Goal: Task Accomplishment & Management: Manage account settings

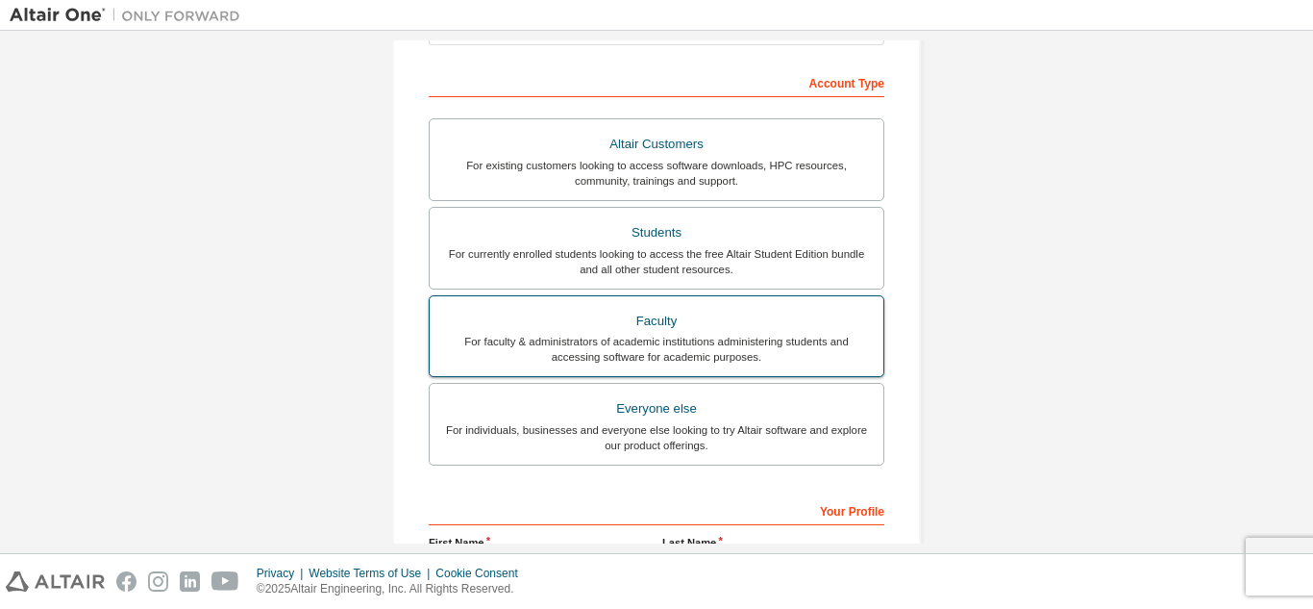
scroll to position [419, 0]
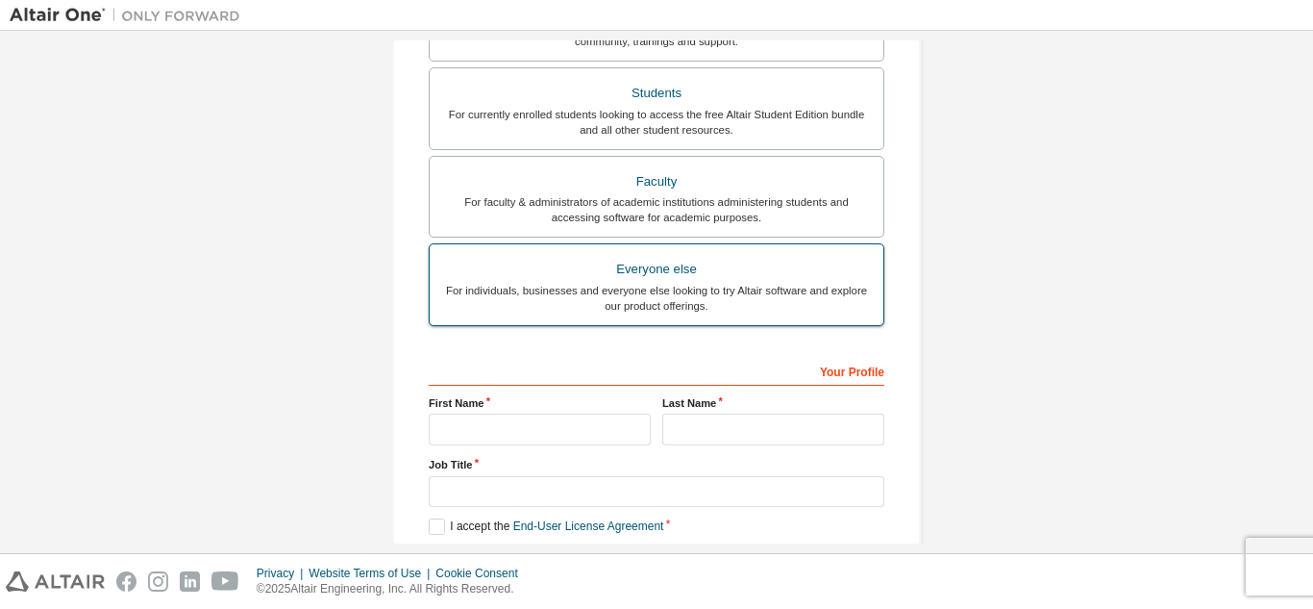
click at [717, 284] on div "For individuals, businesses and everyone else looking to try Altair software an…" at bounding box center [656, 298] width 431 height 31
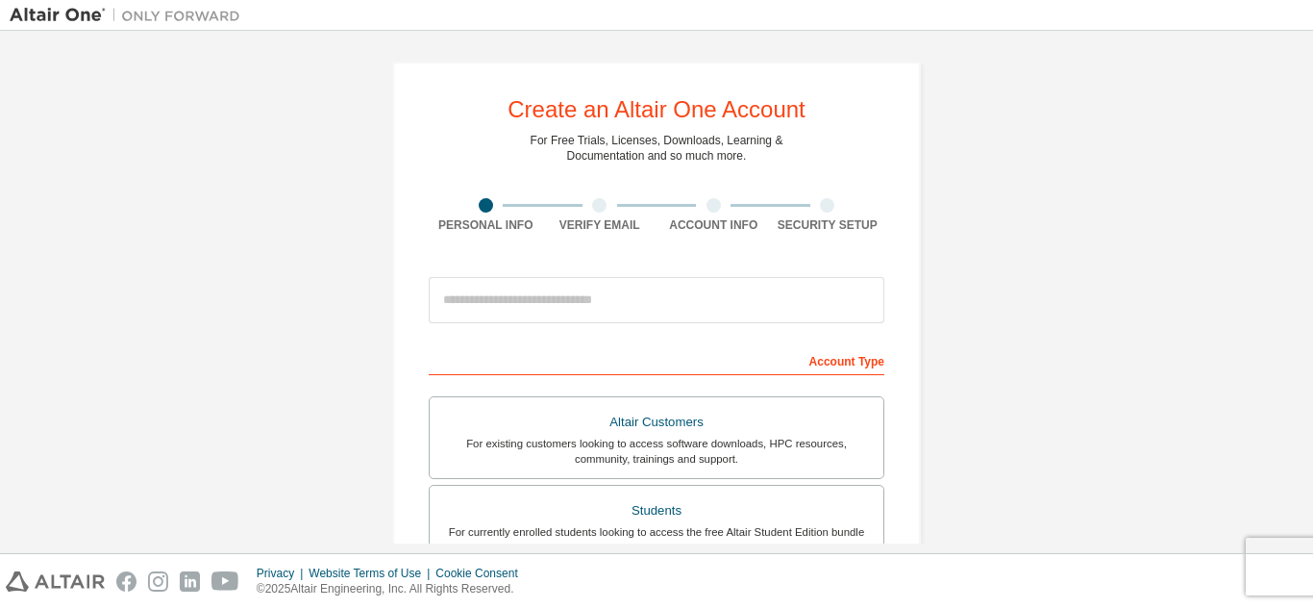
scroll to position [0, 0]
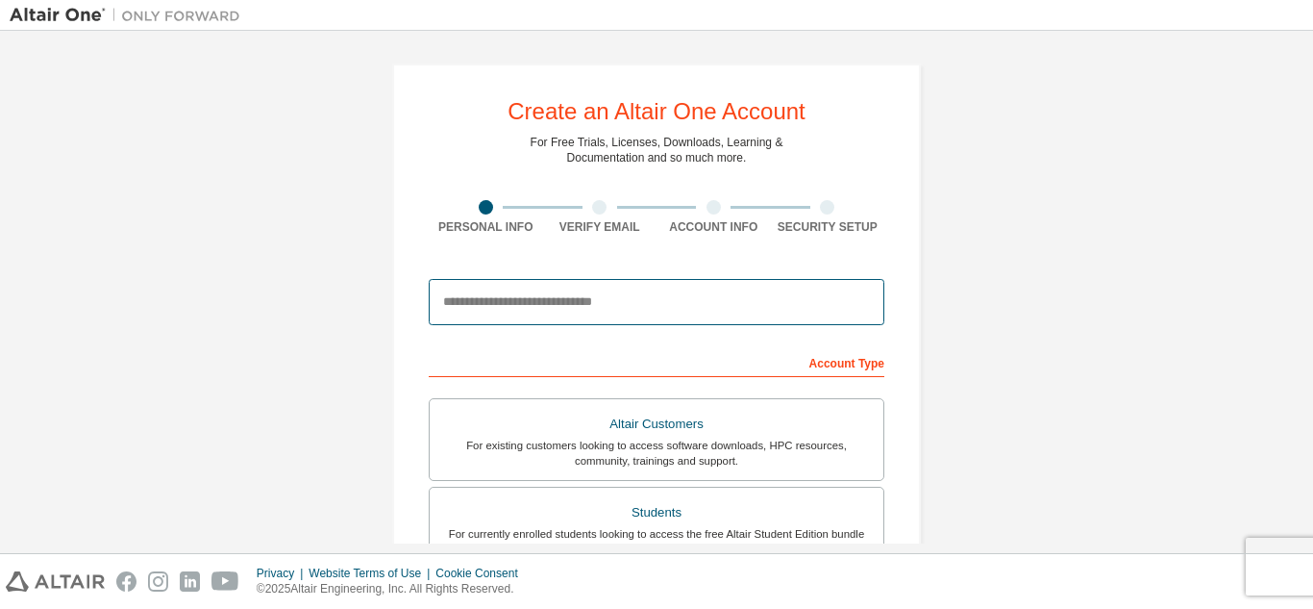
click at [536, 302] on input "email" at bounding box center [657, 302] width 456 height 46
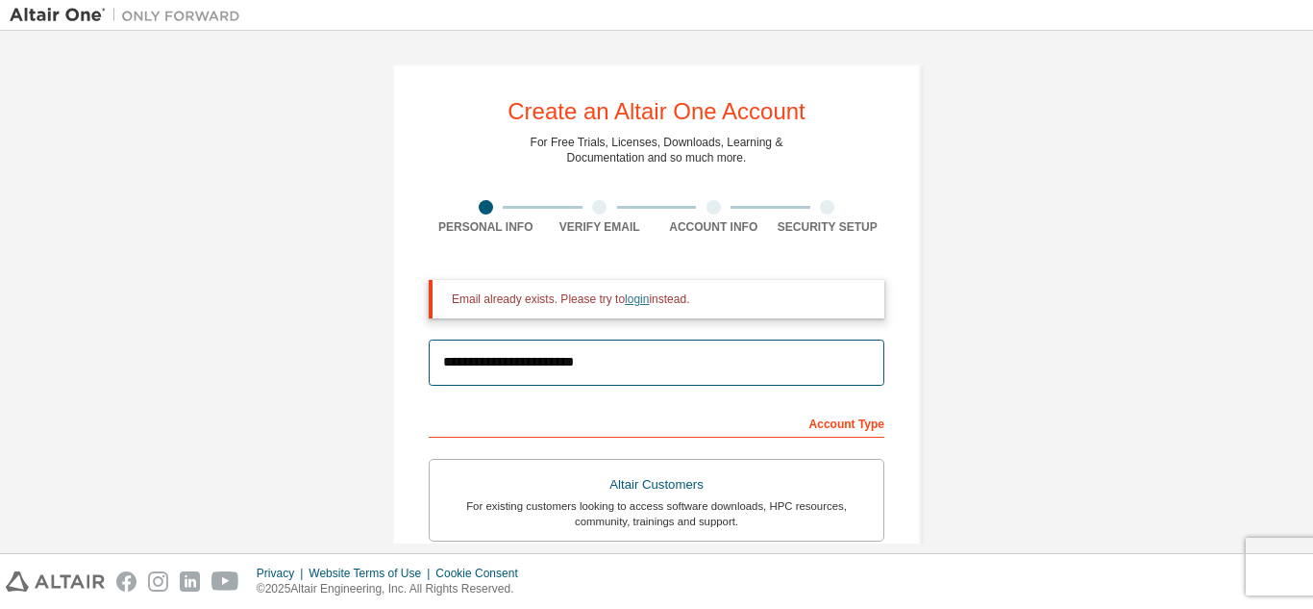
type input "**********"
click at [632, 302] on link "login" at bounding box center [637, 298] width 24 height 13
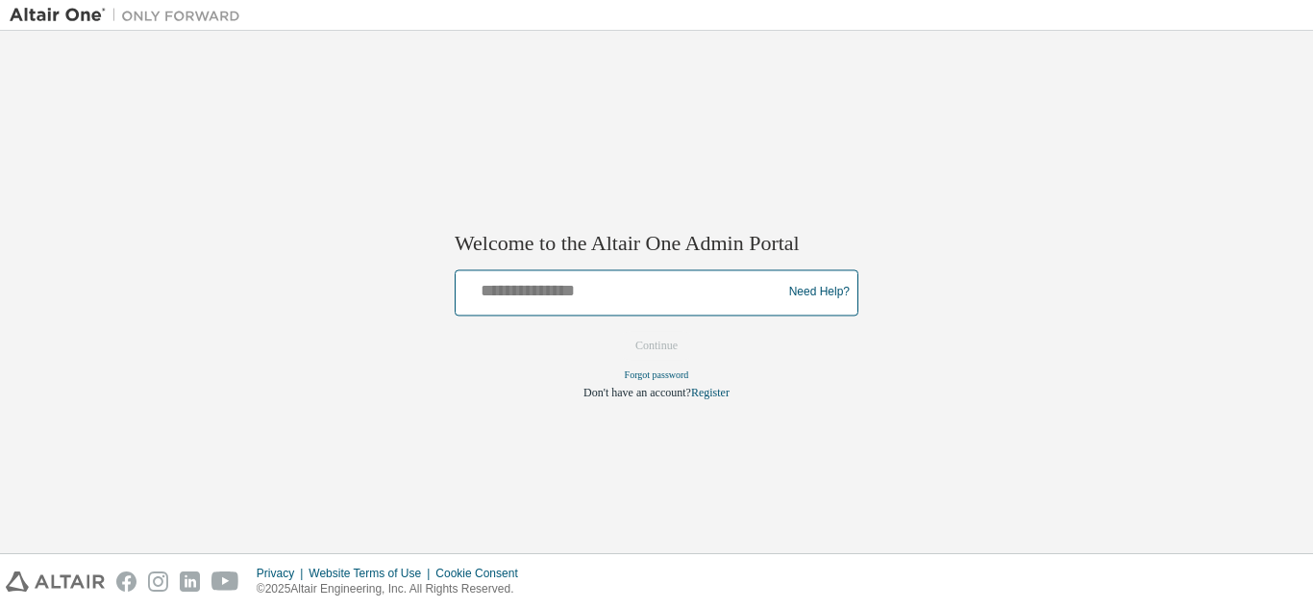
click at [508, 298] on input "text" at bounding box center [621, 288] width 316 height 28
type input "**********"
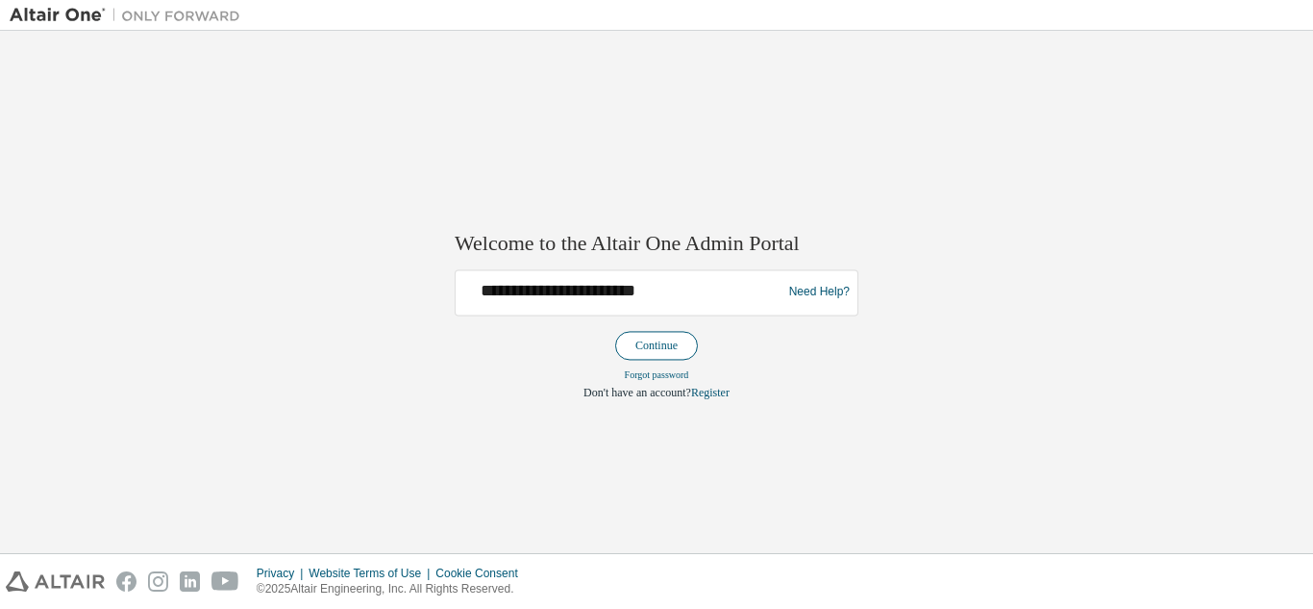
click at [659, 342] on button "Continue" at bounding box center [656, 345] width 83 height 29
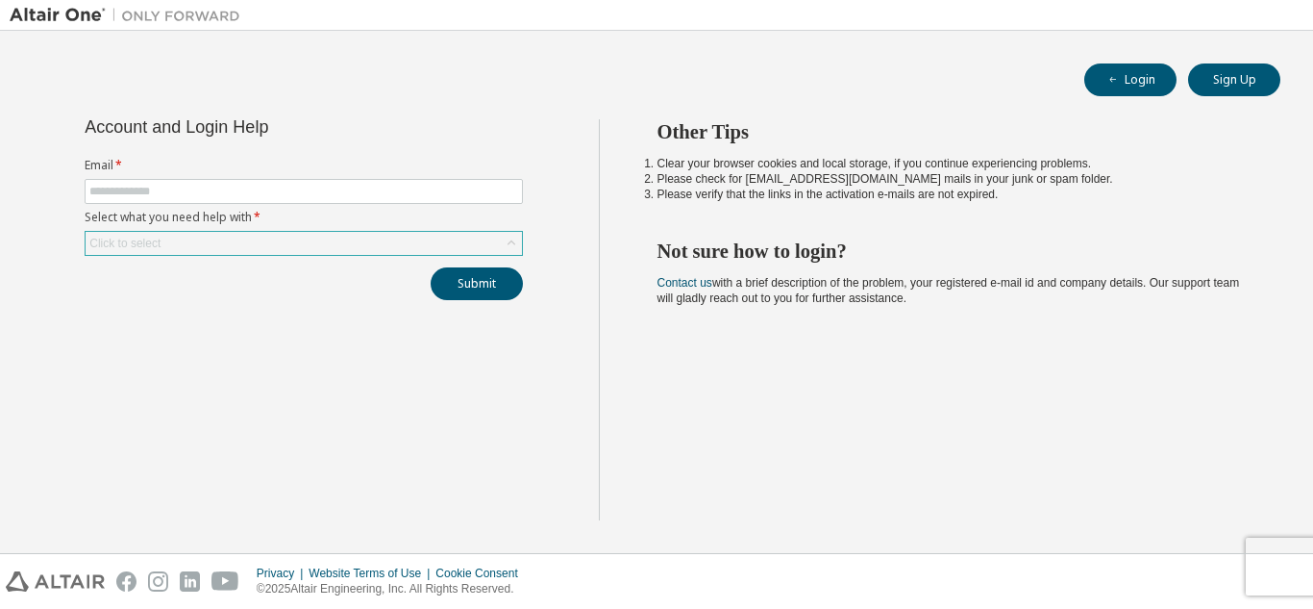
click at [510, 240] on icon at bounding box center [511, 243] width 19 height 19
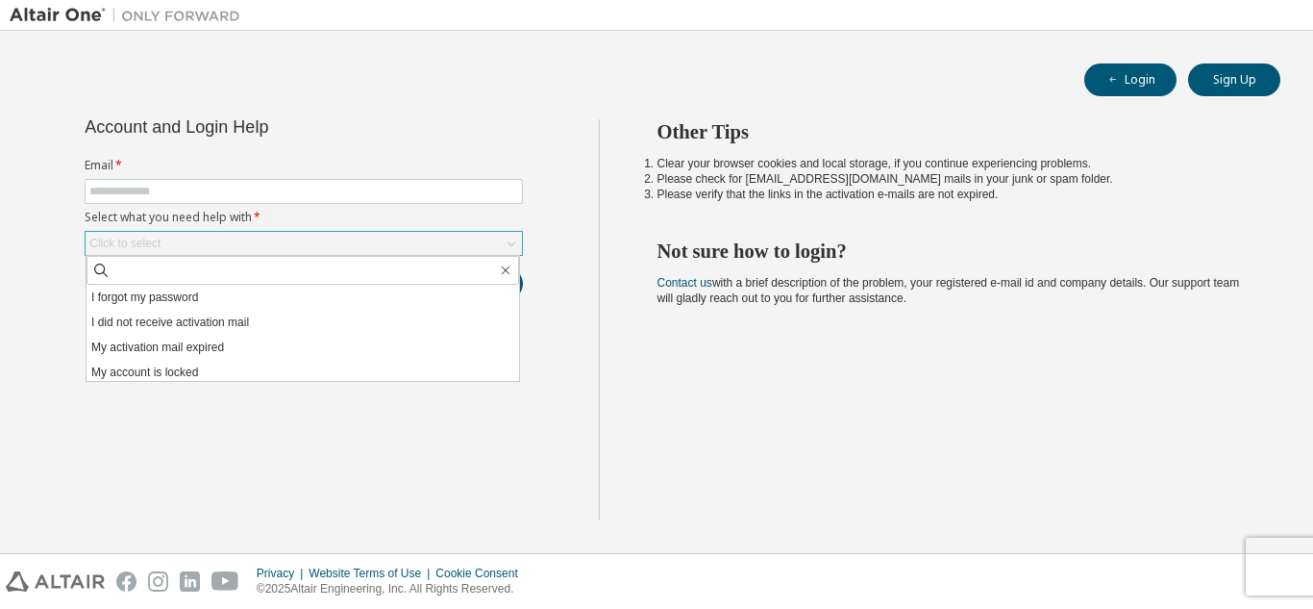
drag, startPoint x: 173, startPoint y: 253, endPoint x: 164, endPoint y: 241, distance: 14.4
click at [172, 253] on div "Click to select" at bounding box center [304, 243] width 436 height 23
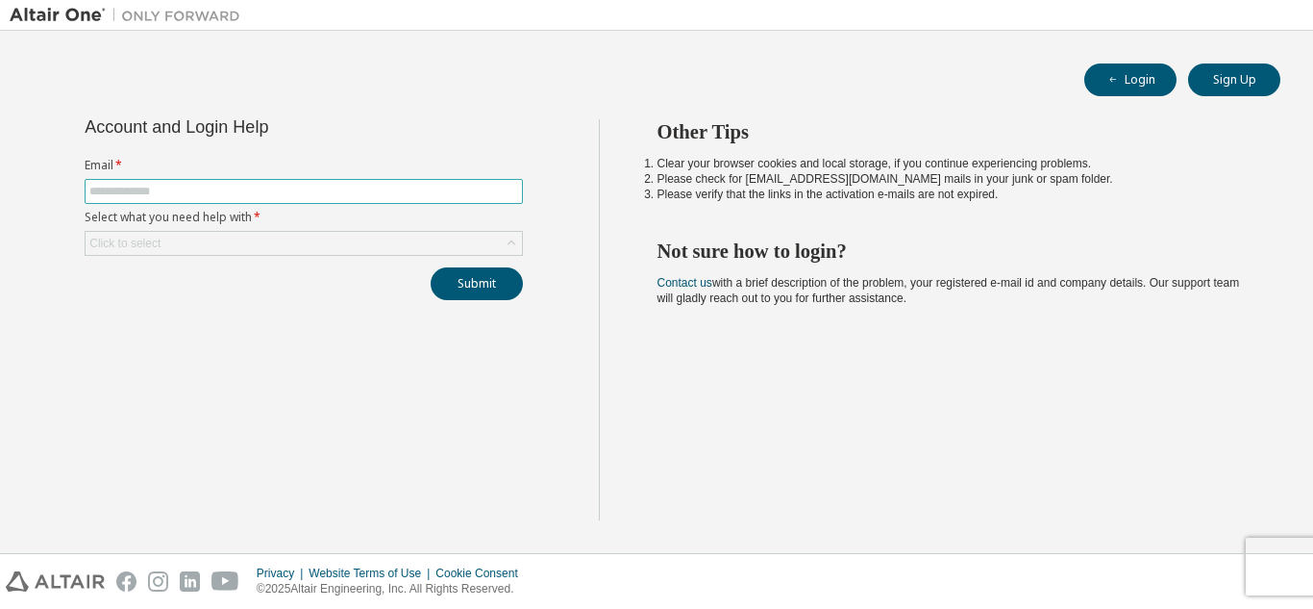
click at [143, 192] on input "text" at bounding box center [303, 191] width 429 height 15
type input "**********"
click at [506, 240] on icon at bounding box center [511, 243] width 19 height 19
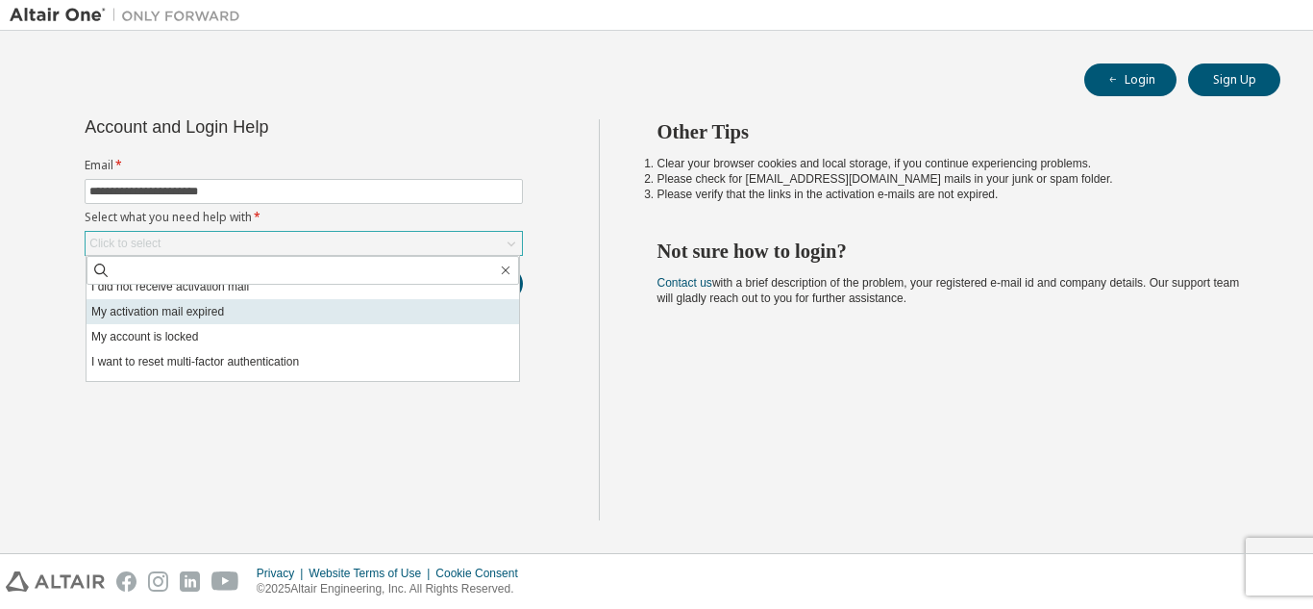
scroll to position [54, 0]
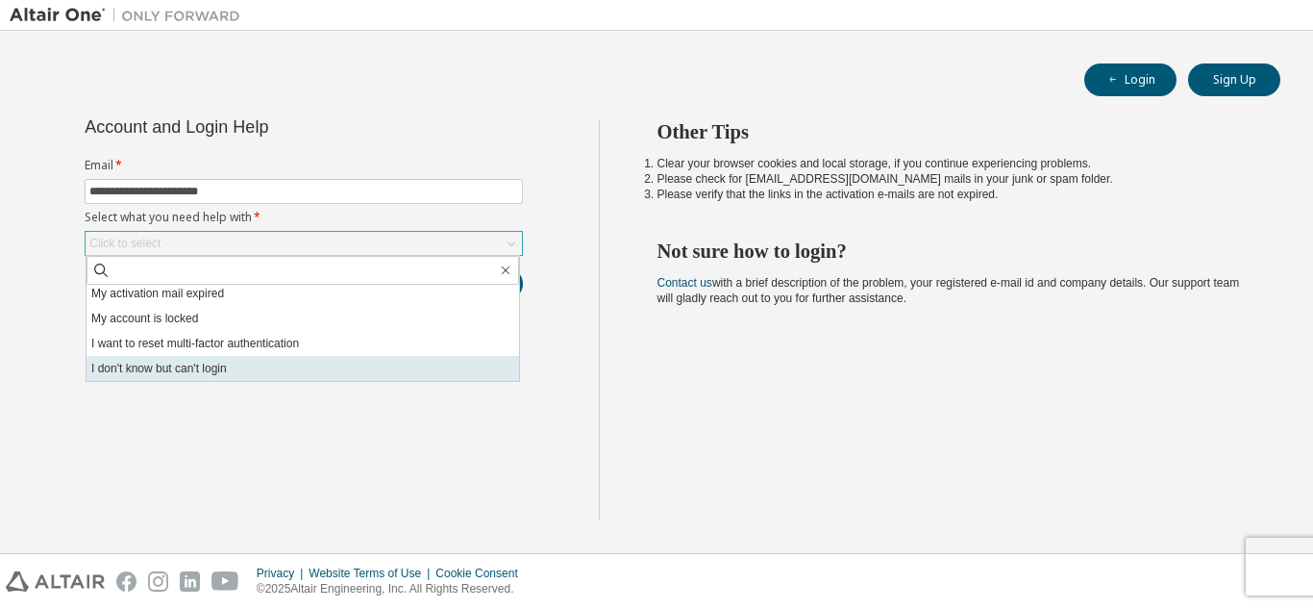
click at [210, 361] on li "I don't know but can't login" at bounding box center [303, 368] width 433 height 25
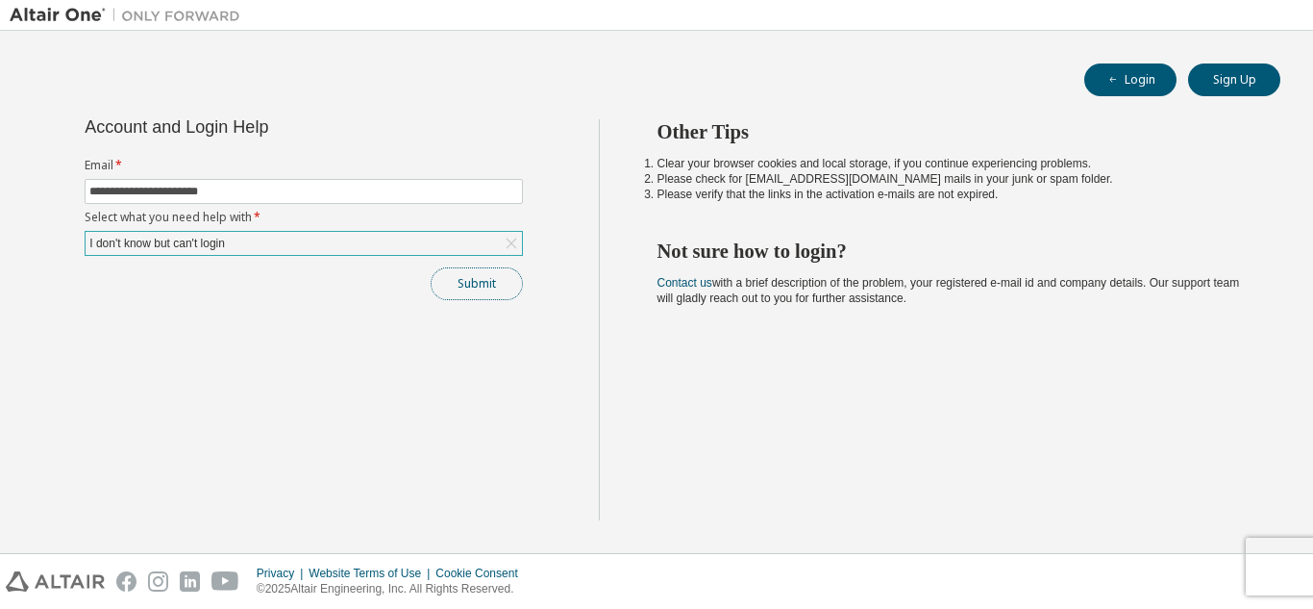
click at [470, 284] on button "Submit" at bounding box center [477, 283] width 92 height 33
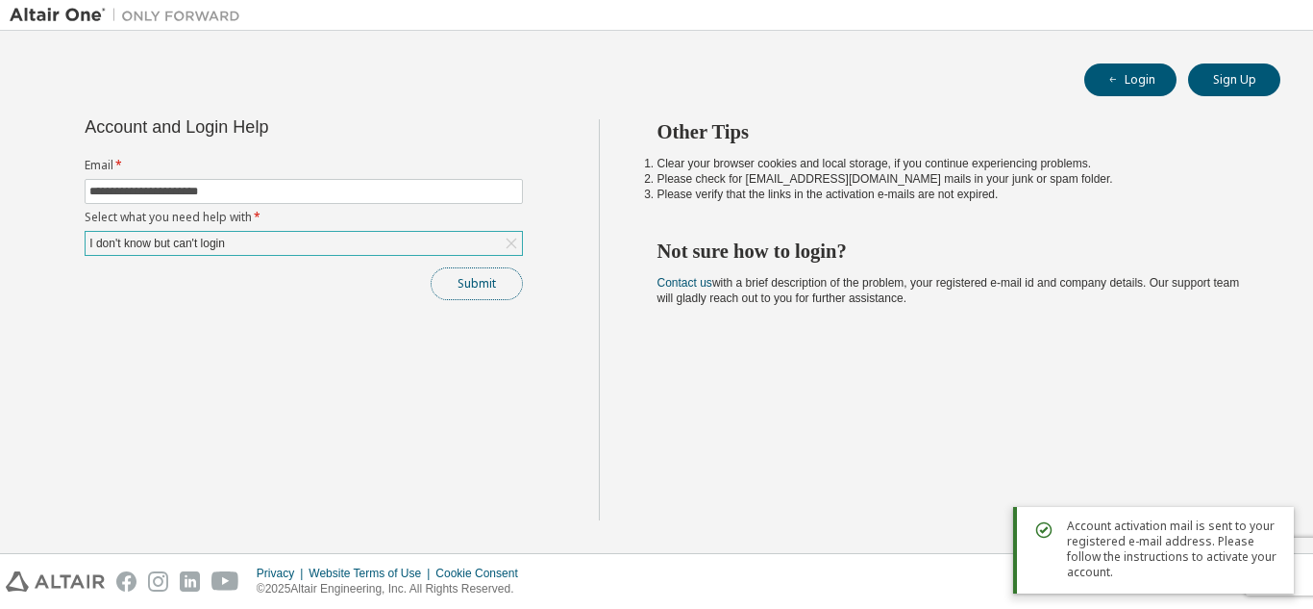
click at [475, 285] on button "Submit" at bounding box center [477, 283] width 92 height 33
click at [466, 288] on button "Submit" at bounding box center [477, 283] width 92 height 33
click at [466, 288] on div "Submit" at bounding box center [304, 283] width 438 height 33
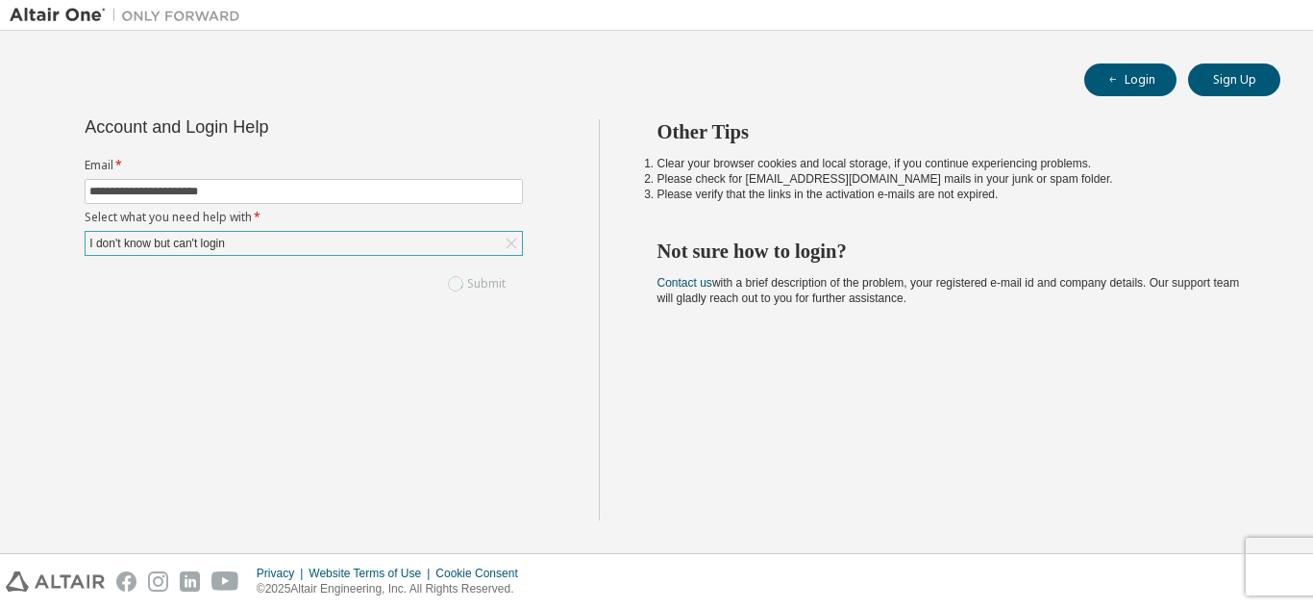
click at [466, 288] on div "Submit" at bounding box center [304, 283] width 438 height 33
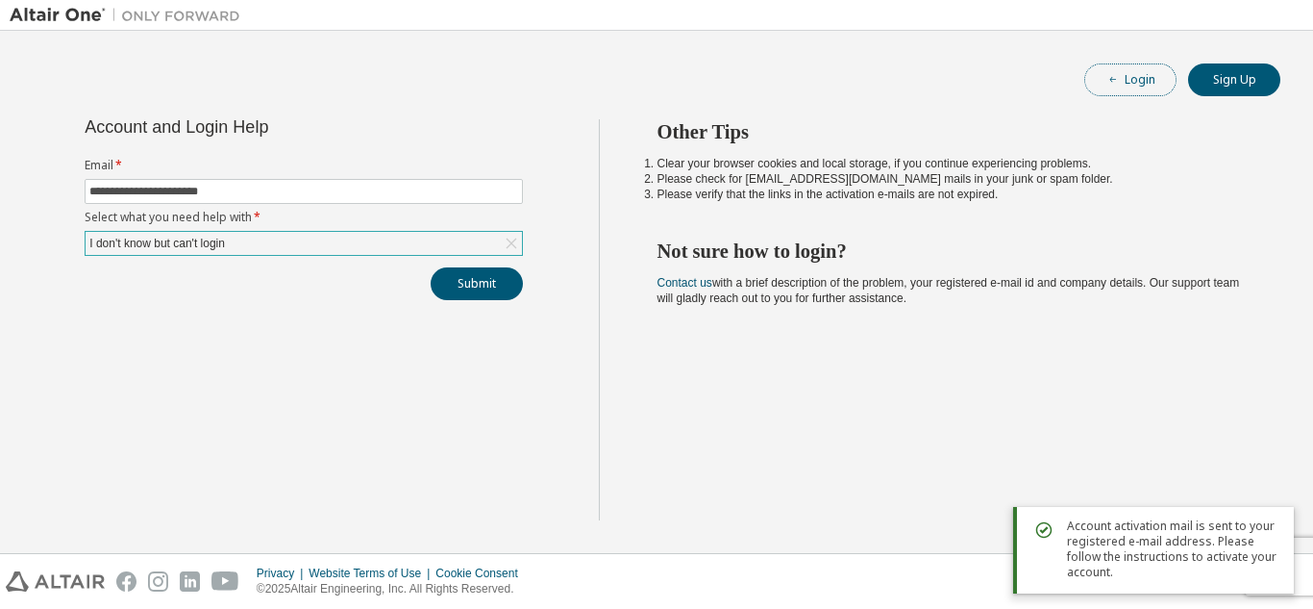
click at [1146, 80] on button "Login" at bounding box center [1130, 79] width 92 height 33
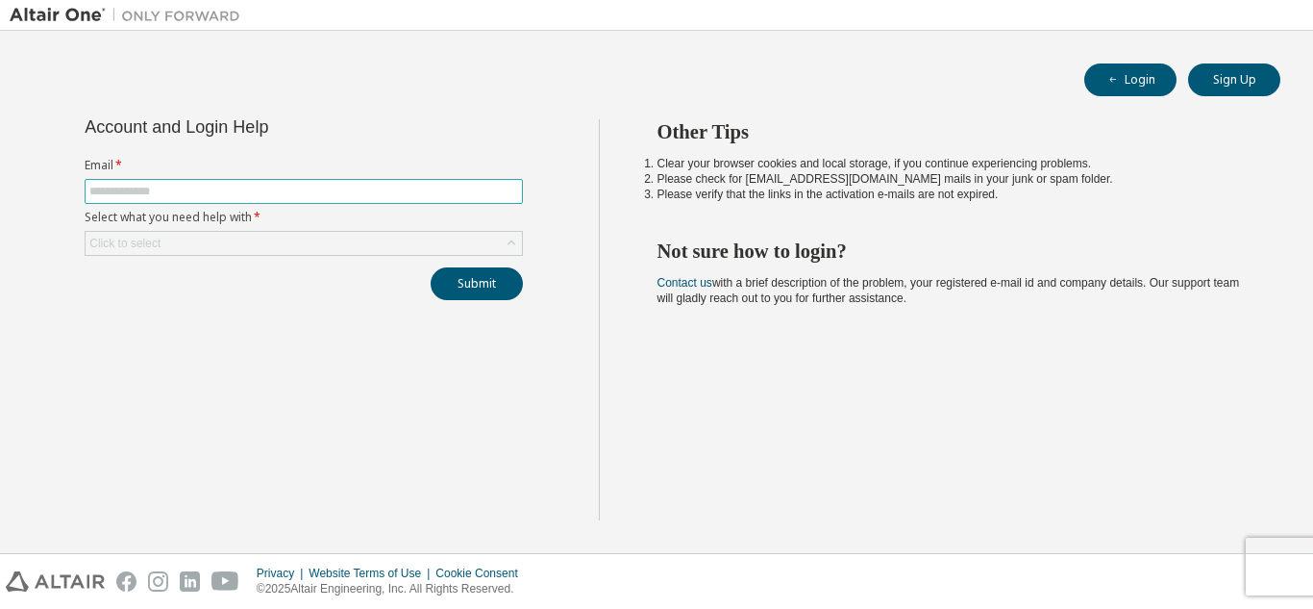
click at [202, 188] on input "text" at bounding box center [303, 191] width 429 height 15
type input "**********"
click at [212, 237] on div "Click to select" at bounding box center [304, 243] width 436 height 23
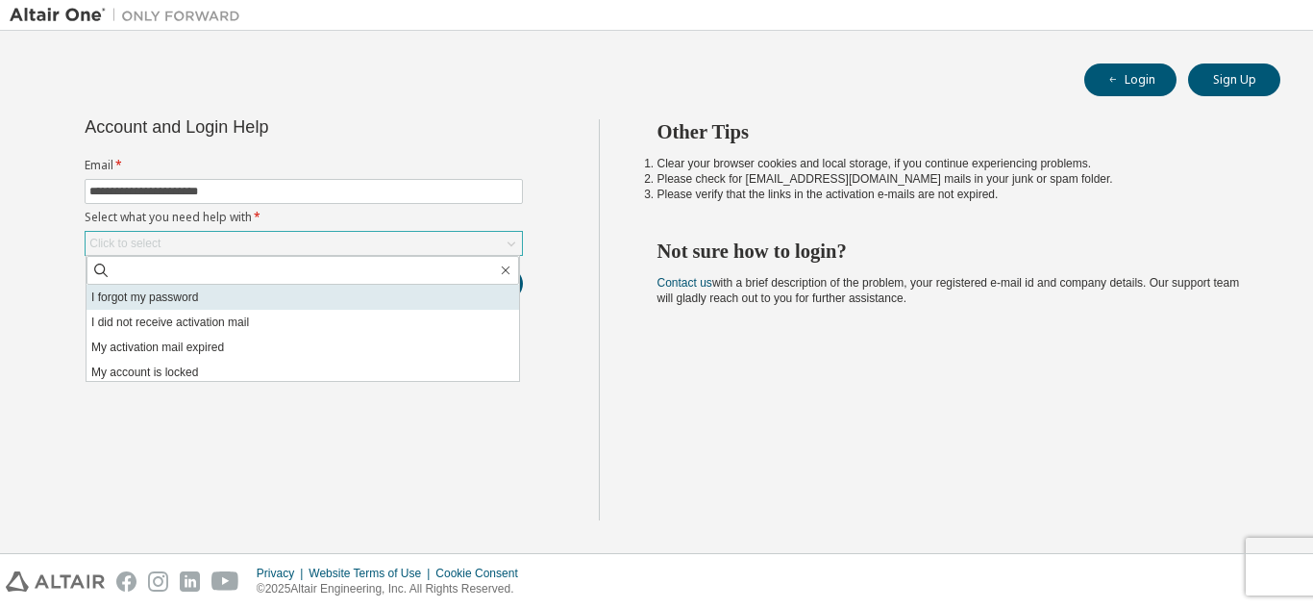
click at [174, 296] on li "I forgot my password" at bounding box center [303, 297] width 433 height 25
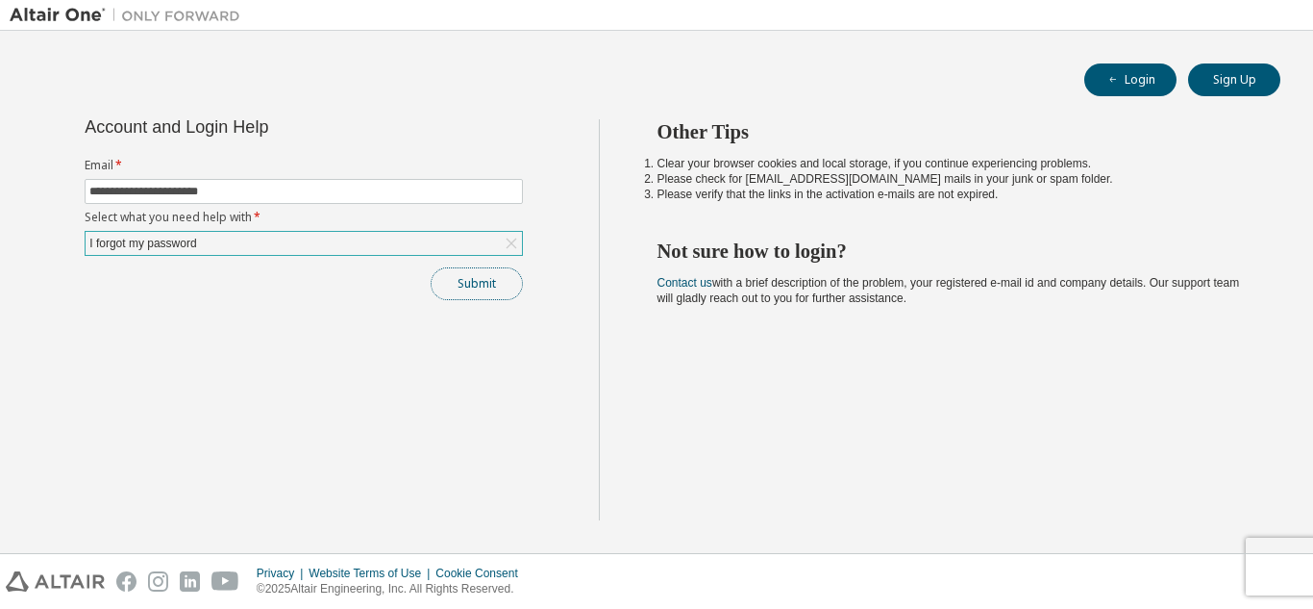
click at [466, 285] on button "Submit" at bounding box center [477, 283] width 92 height 33
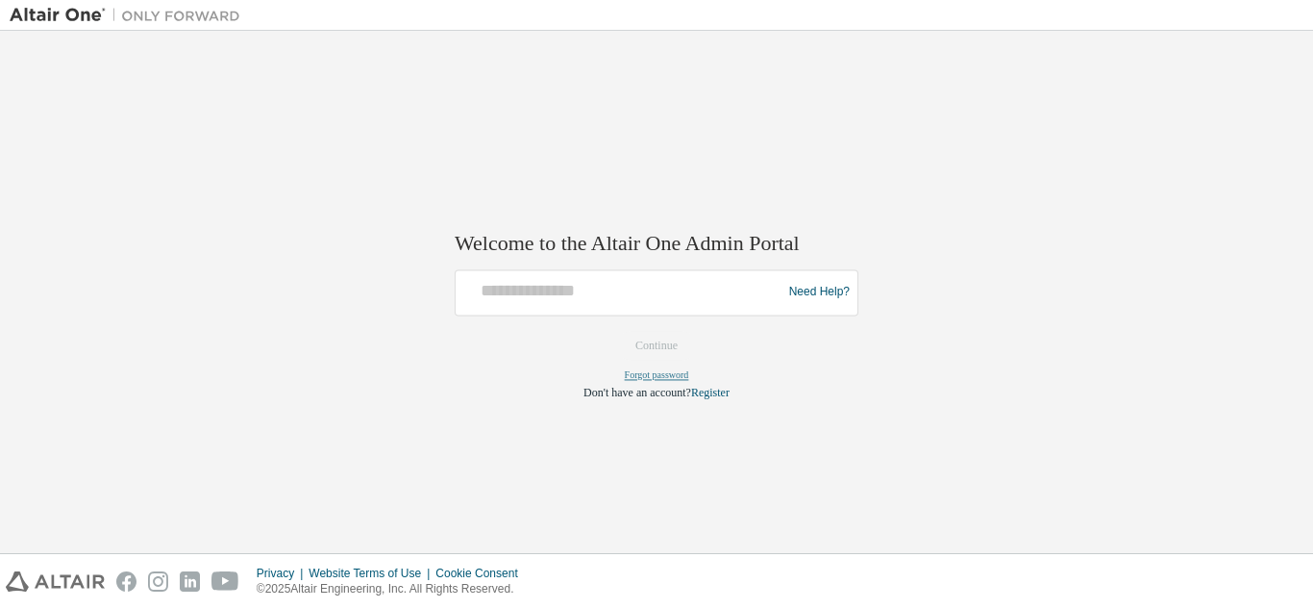
click at [647, 375] on link "Forgot password" at bounding box center [657, 374] width 64 height 11
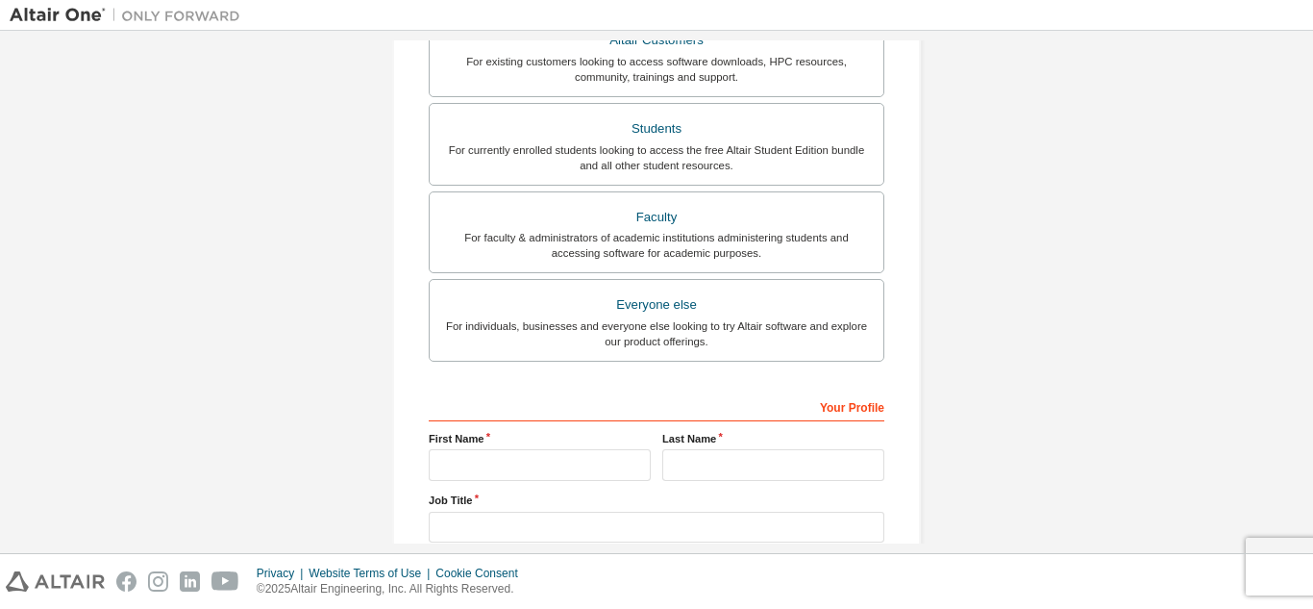
scroll to position [385, 0]
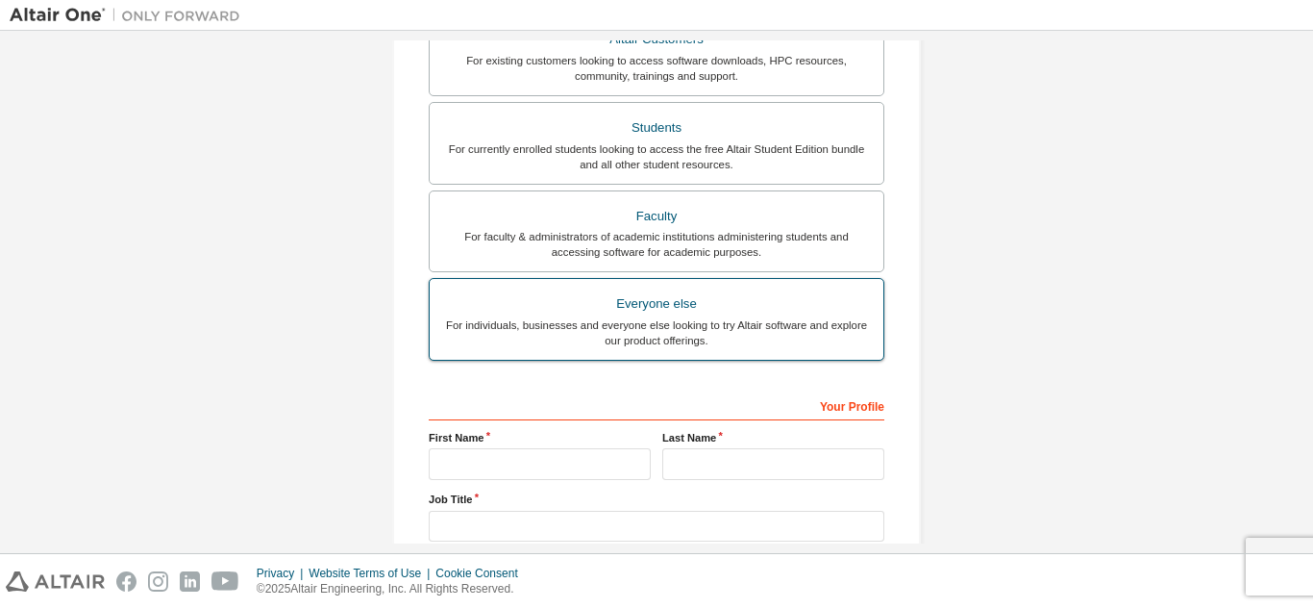
click at [624, 334] on div "For individuals, businesses and everyone else looking to try Altair software an…" at bounding box center [656, 332] width 431 height 31
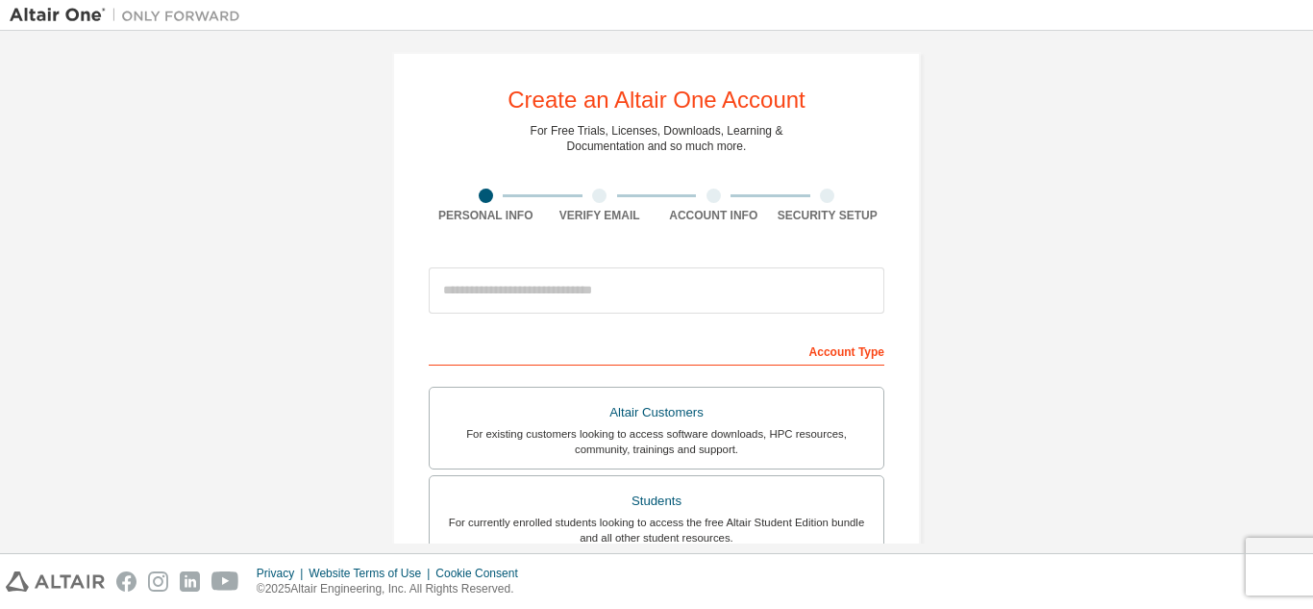
scroll to position [0, 0]
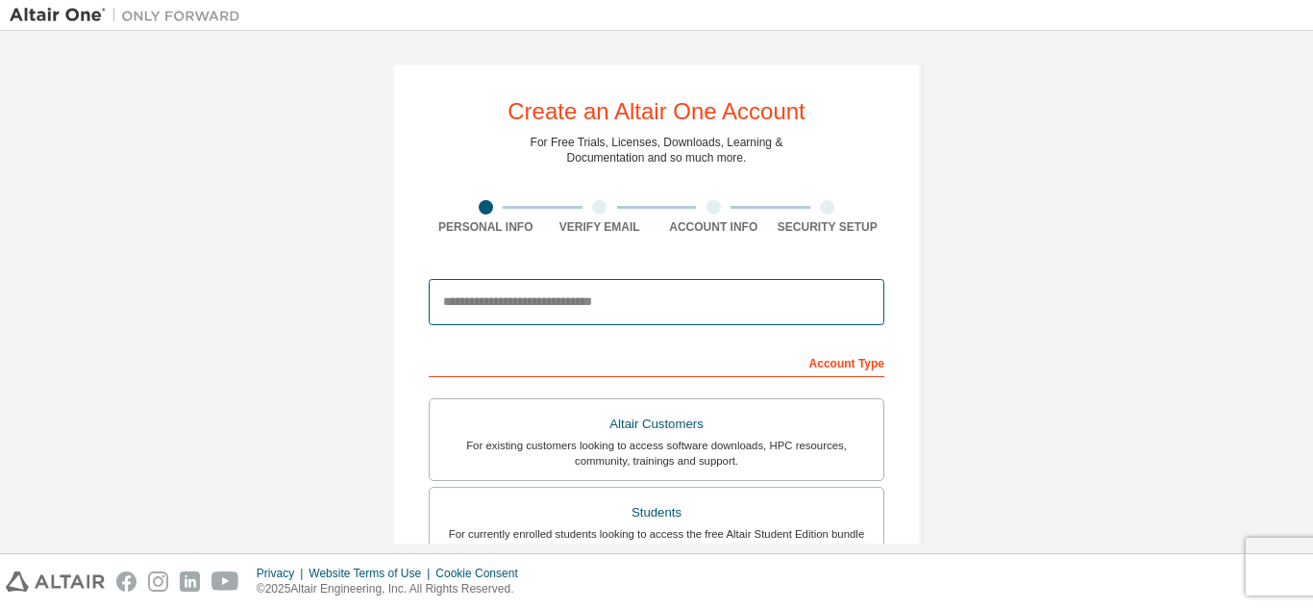
click at [550, 300] on input "email" at bounding box center [657, 302] width 456 height 46
type input "**********"
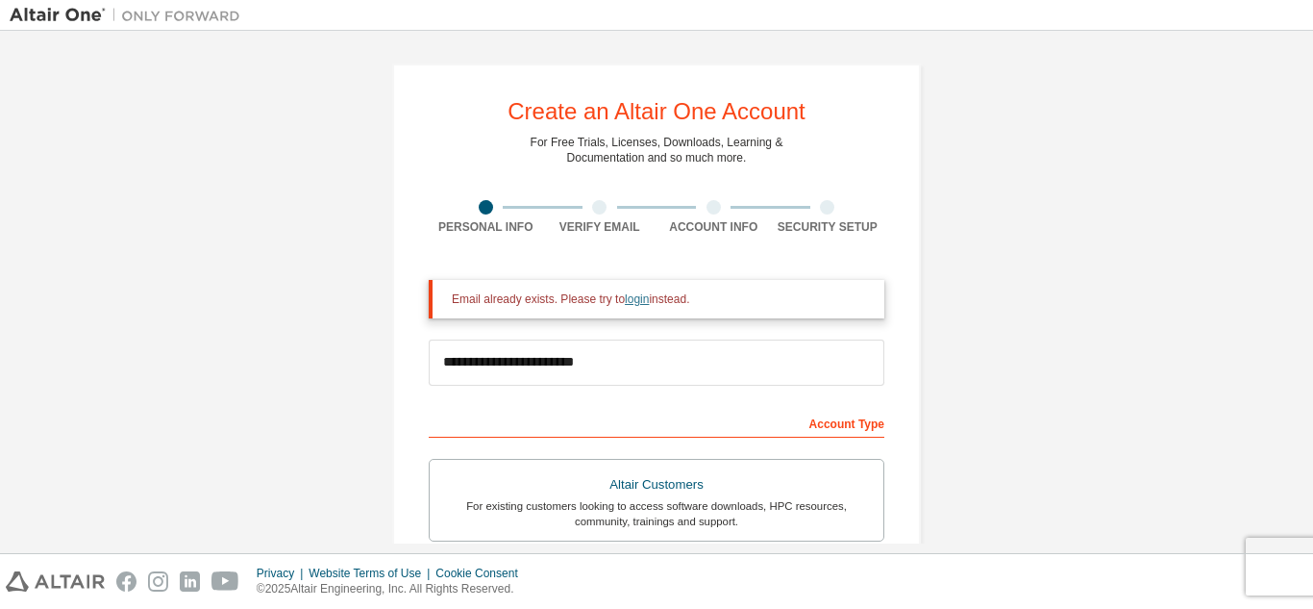
click at [628, 303] on link "login" at bounding box center [637, 298] width 24 height 13
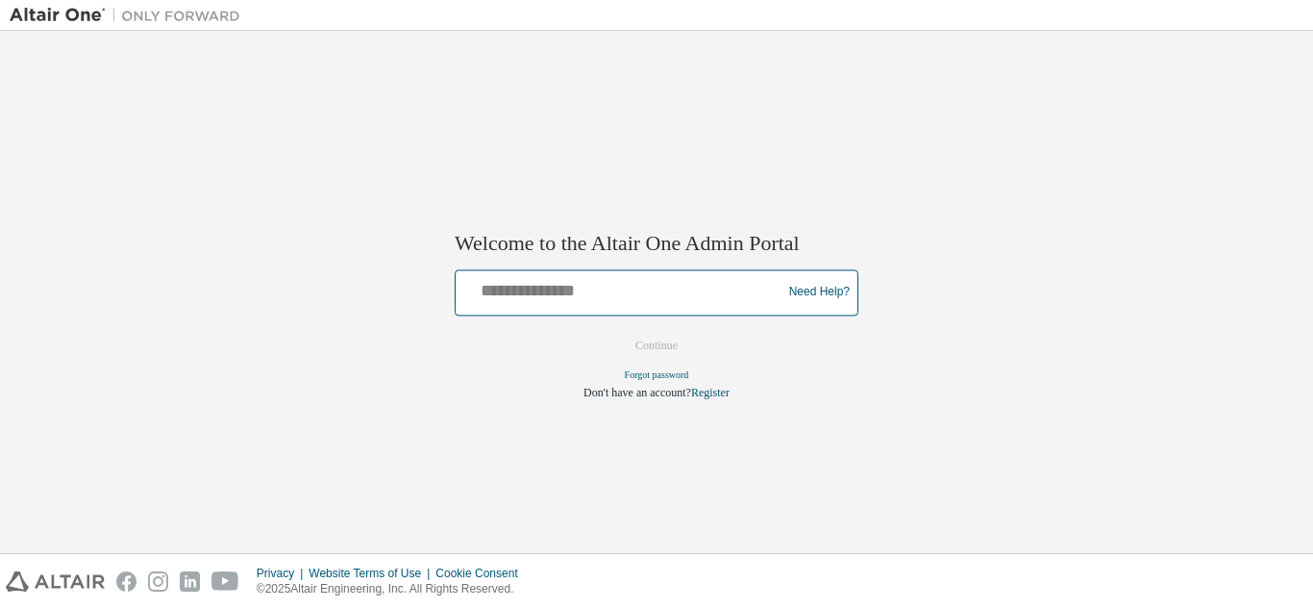
click at [573, 290] on input "text" at bounding box center [621, 288] width 316 height 28
type input "**********"
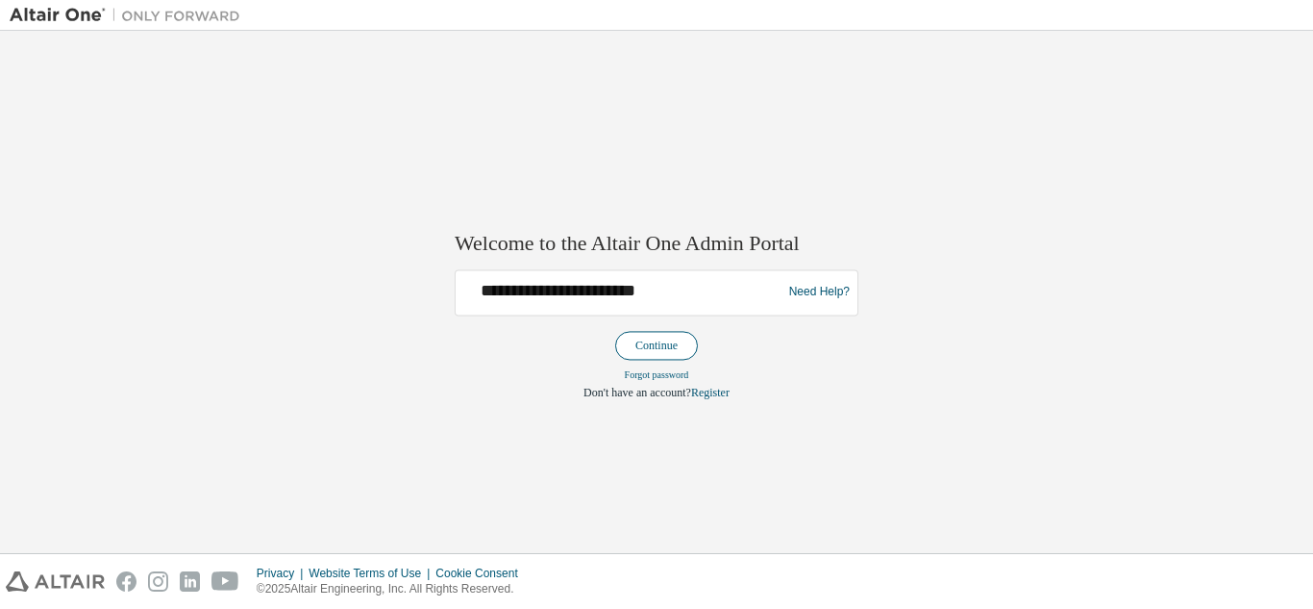
click at [657, 345] on button "Continue" at bounding box center [656, 345] width 83 height 29
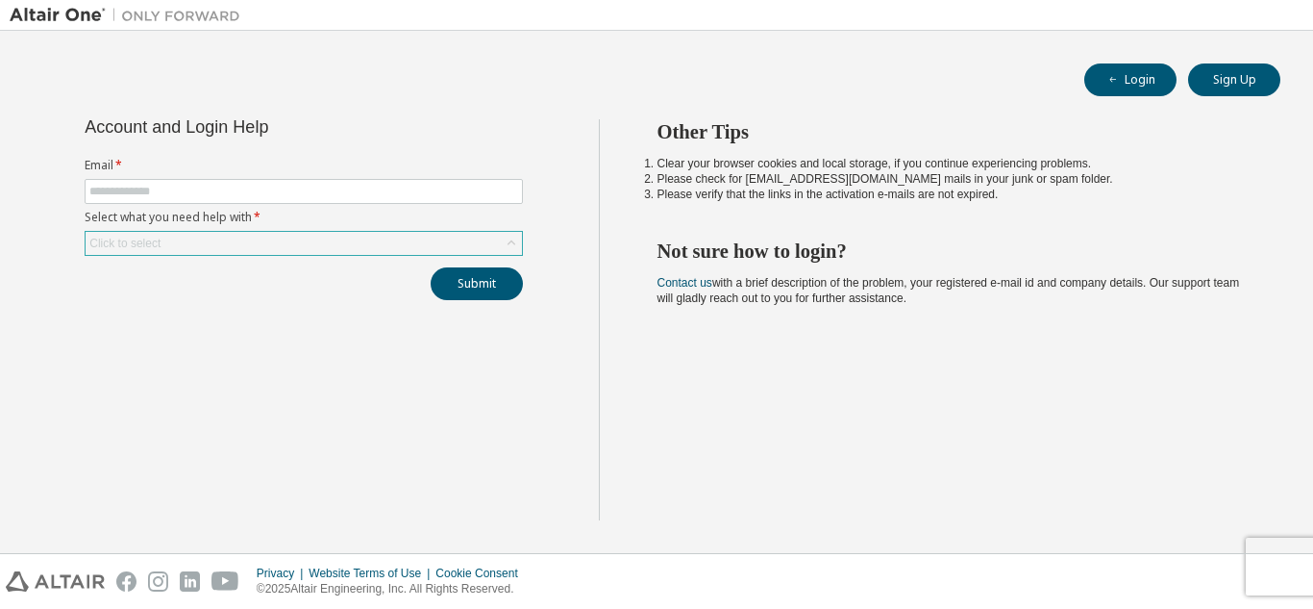
drag, startPoint x: 162, startPoint y: 233, endPoint x: 162, endPoint y: 253, distance: 20.2
click at [162, 244] on div "Click to select" at bounding box center [304, 243] width 436 height 23
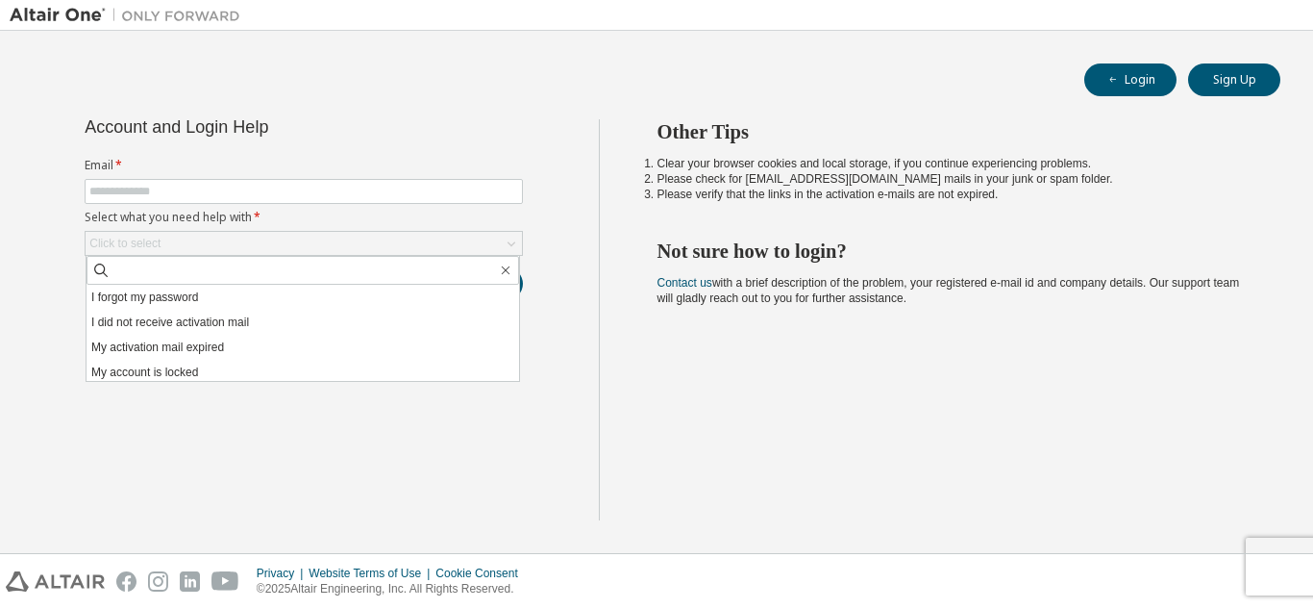
drag, startPoint x: 129, startPoint y: 295, endPoint x: 138, endPoint y: 304, distance: 12.9
click at [129, 297] on li "I forgot my password" at bounding box center [303, 297] width 433 height 25
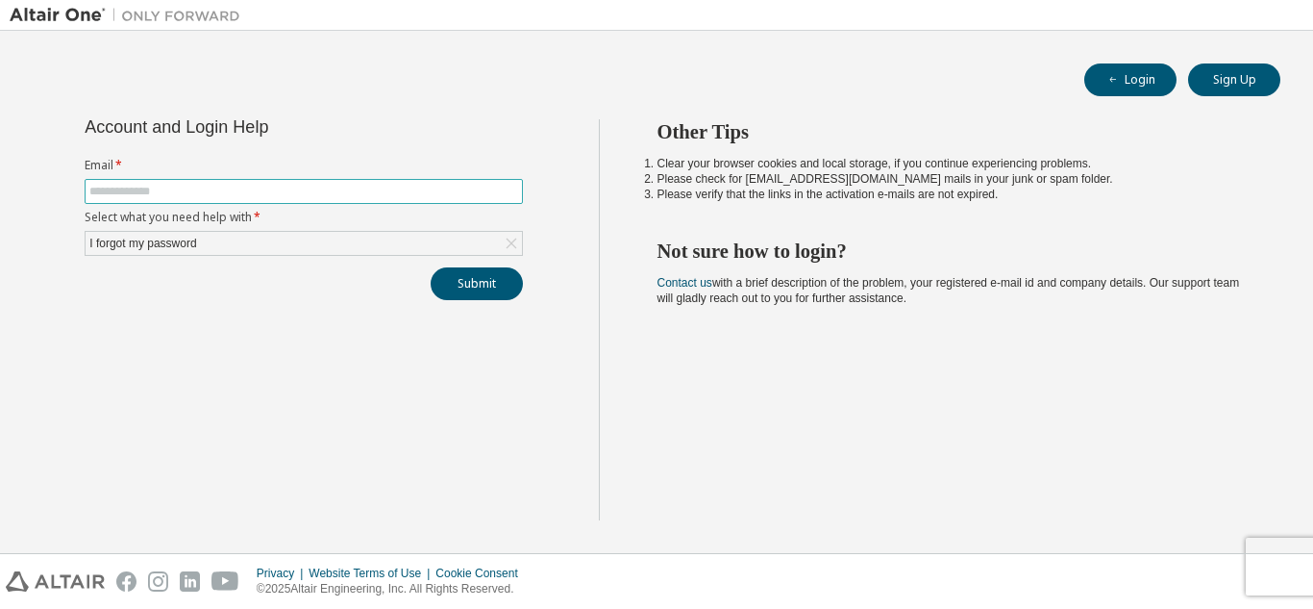
drag, startPoint x: 156, startPoint y: 199, endPoint x: 217, endPoint y: 183, distance: 63.7
click at [170, 198] on span at bounding box center [304, 191] width 438 height 25
click at [121, 191] on input "text" at bounding box center [303, 191] width 429 height 15
type input "**********"
click at [478, 286] on button "Submit" at bounding box center [477, 283] width 92 height 33
